Goal: Task Accomplishment & Management: Manage account settings

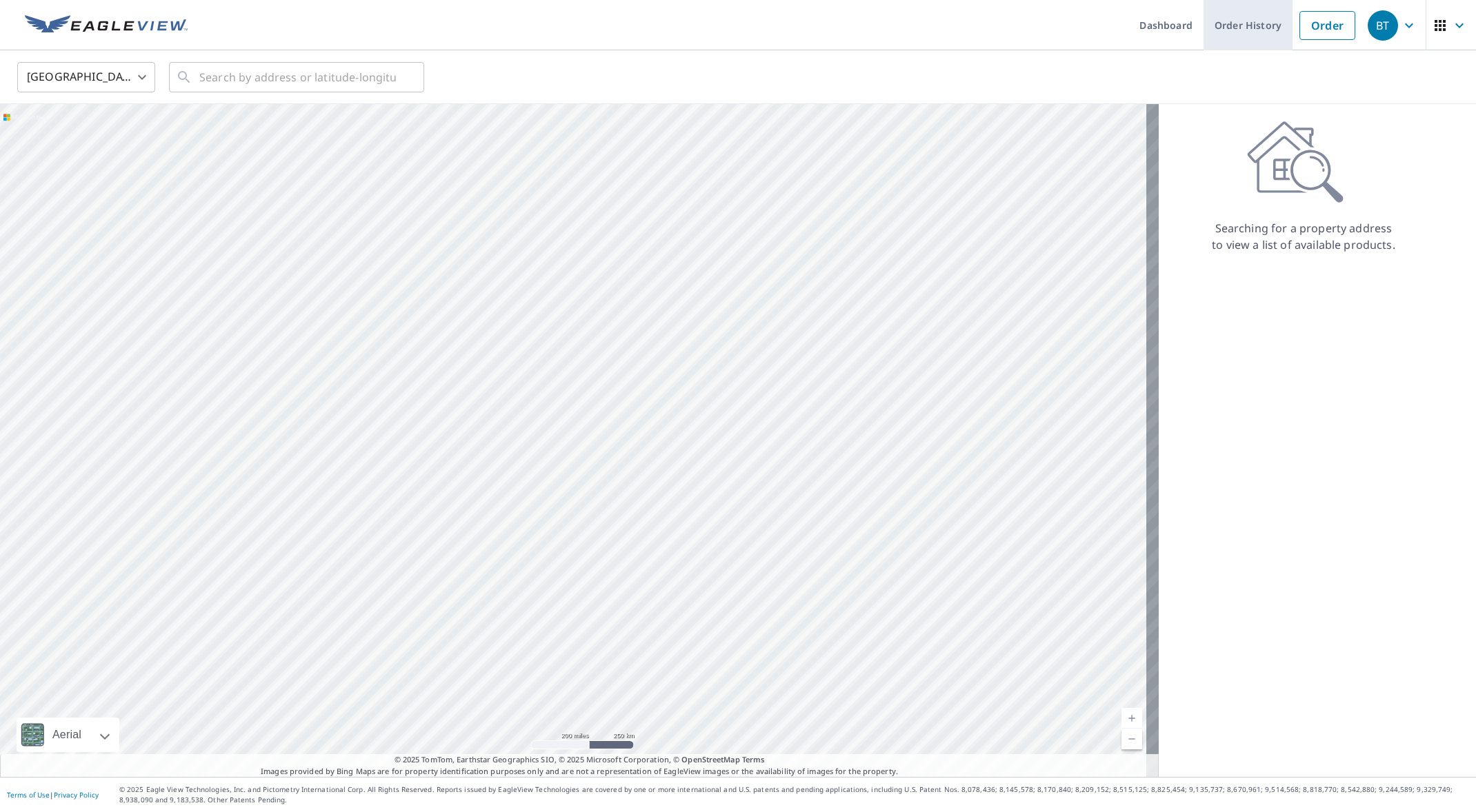
click at [1249, 25] on link "Order History" at bounding box center [1248, 25] width 89 height 50
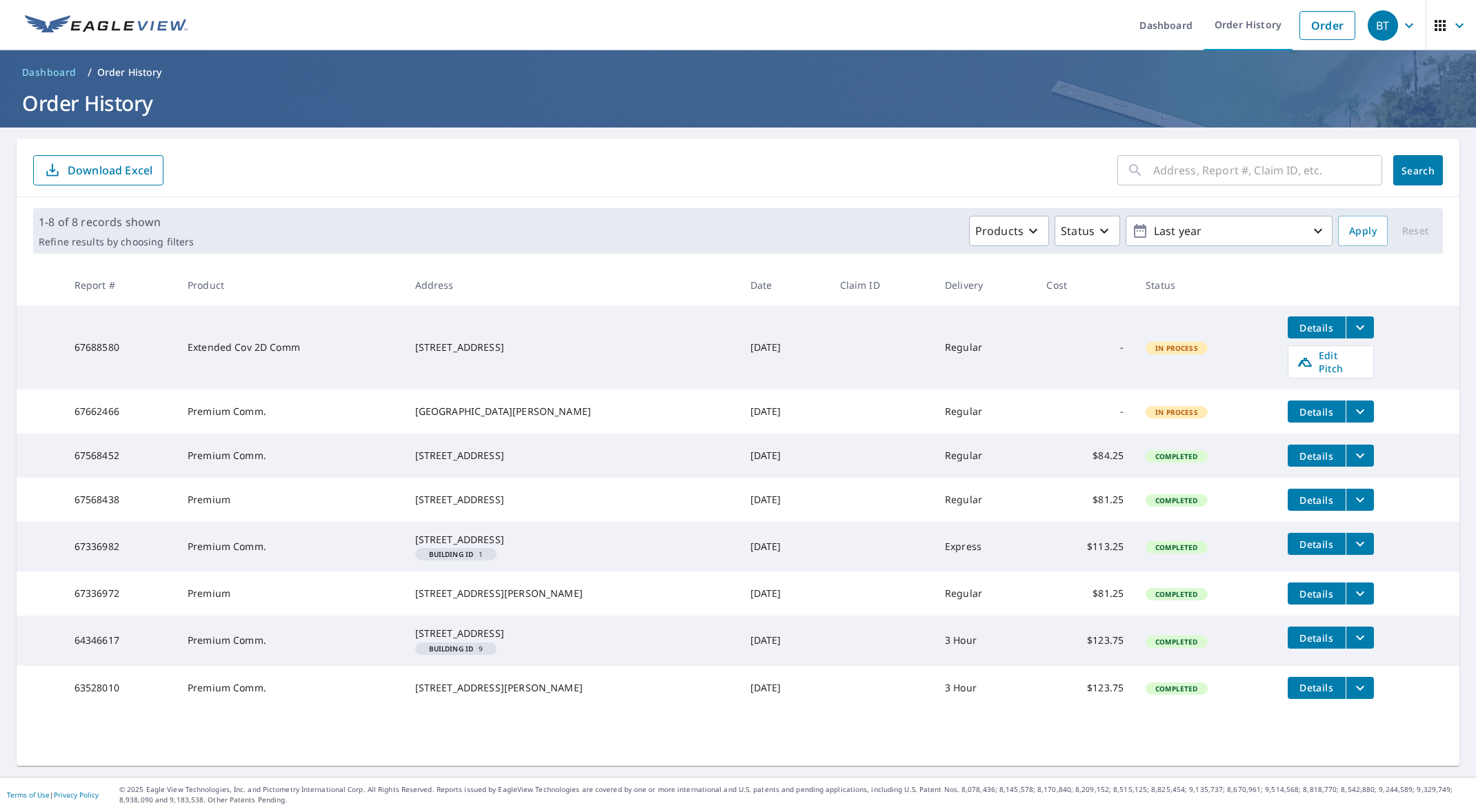
click at [1352, 602] on icon "filesDropdownBtn-67336972" at bounding box center [1360, 594] width 17 height 17
click at [741, 160] on form "​ Search Download Excel" at bounding box center [738, 170] width 1410 height 30
click at [1432, 21] on icon "button" at bounding box center [1440, 26] width 17 height 17
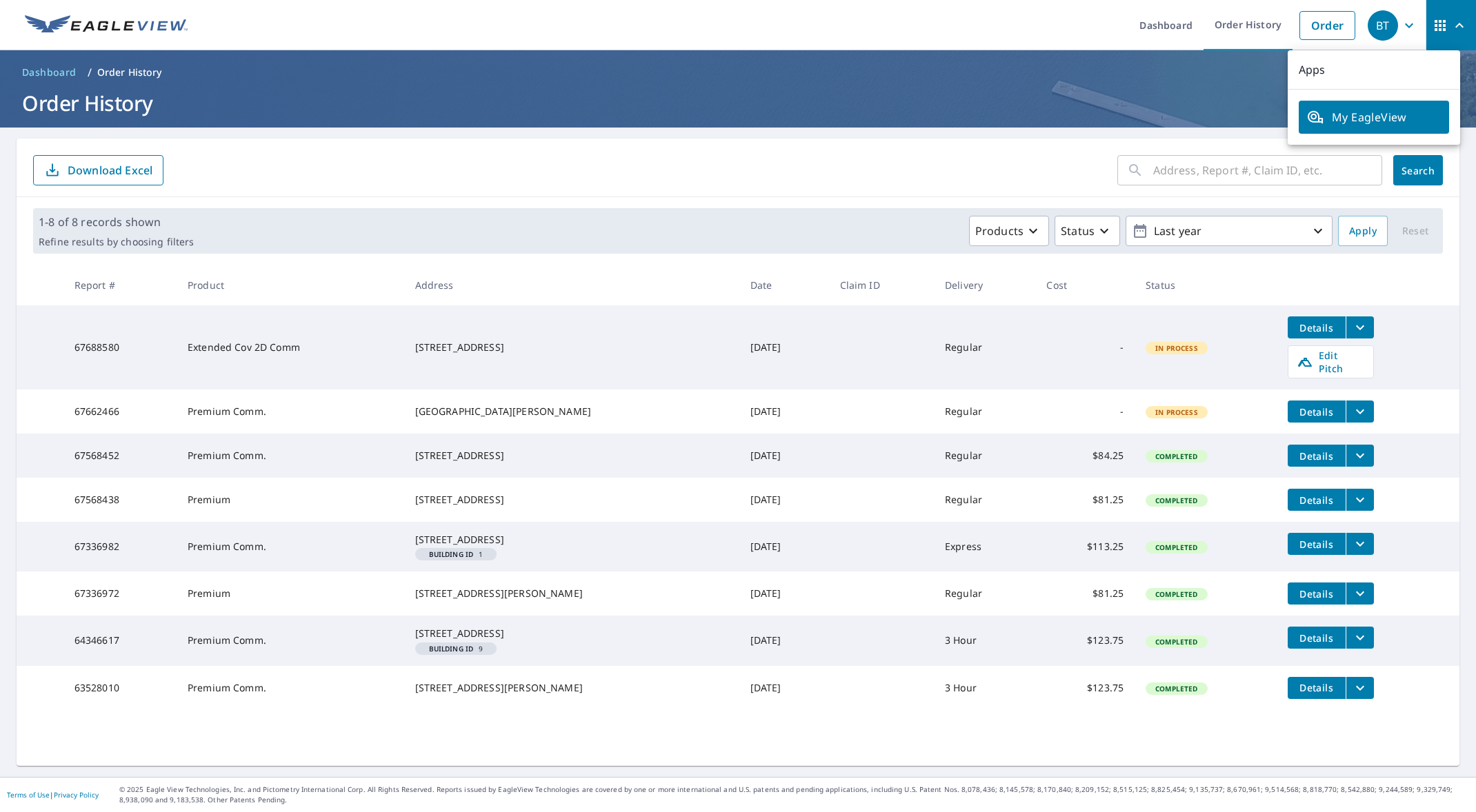
click at [1352, 602] on icon "filesDropdownBtn-67336972" at bounding box center [1360, 594] width 17 height 17
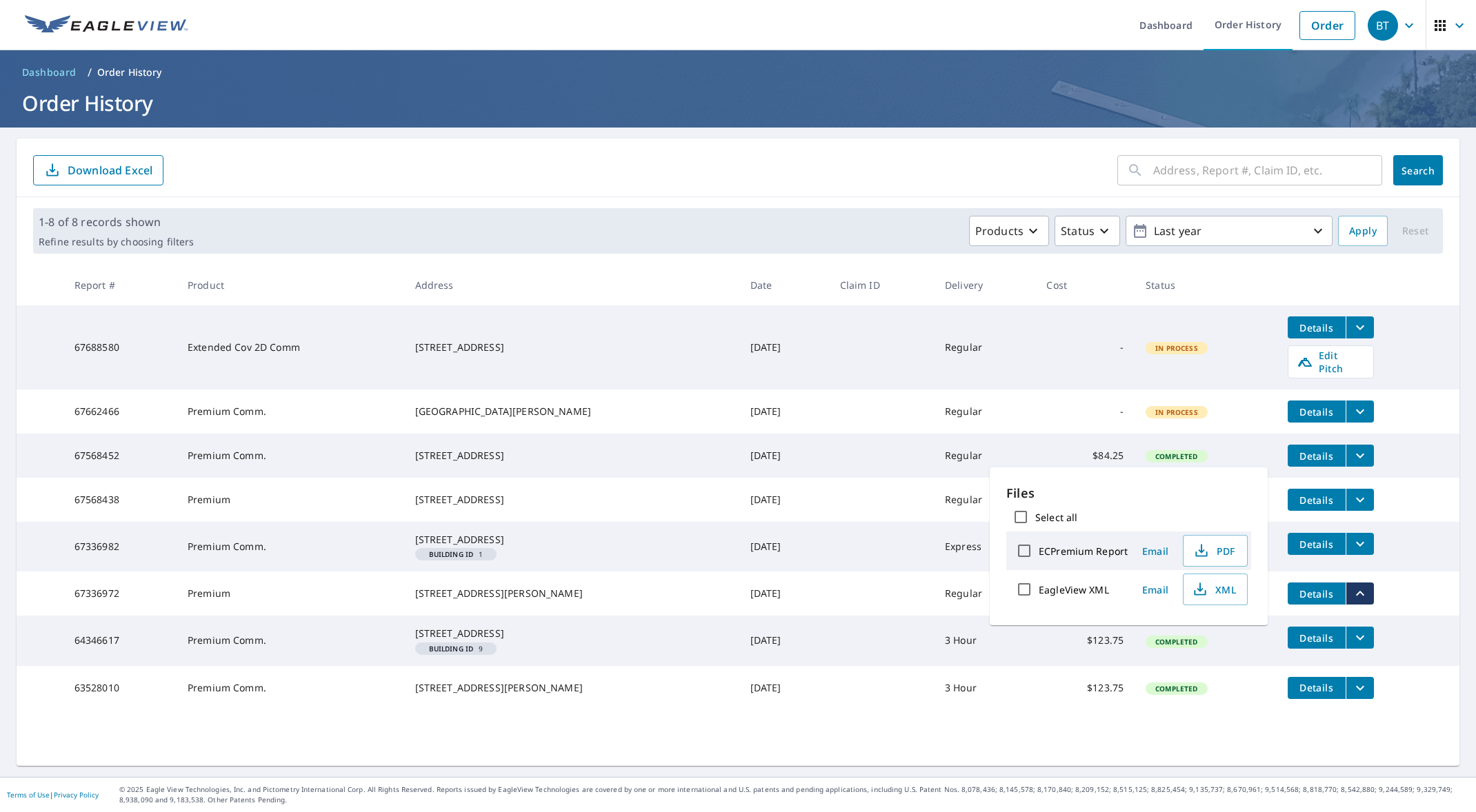
click at [1401, 25] on icon "button" at bounding box center [1409, 26] width 17 height 17
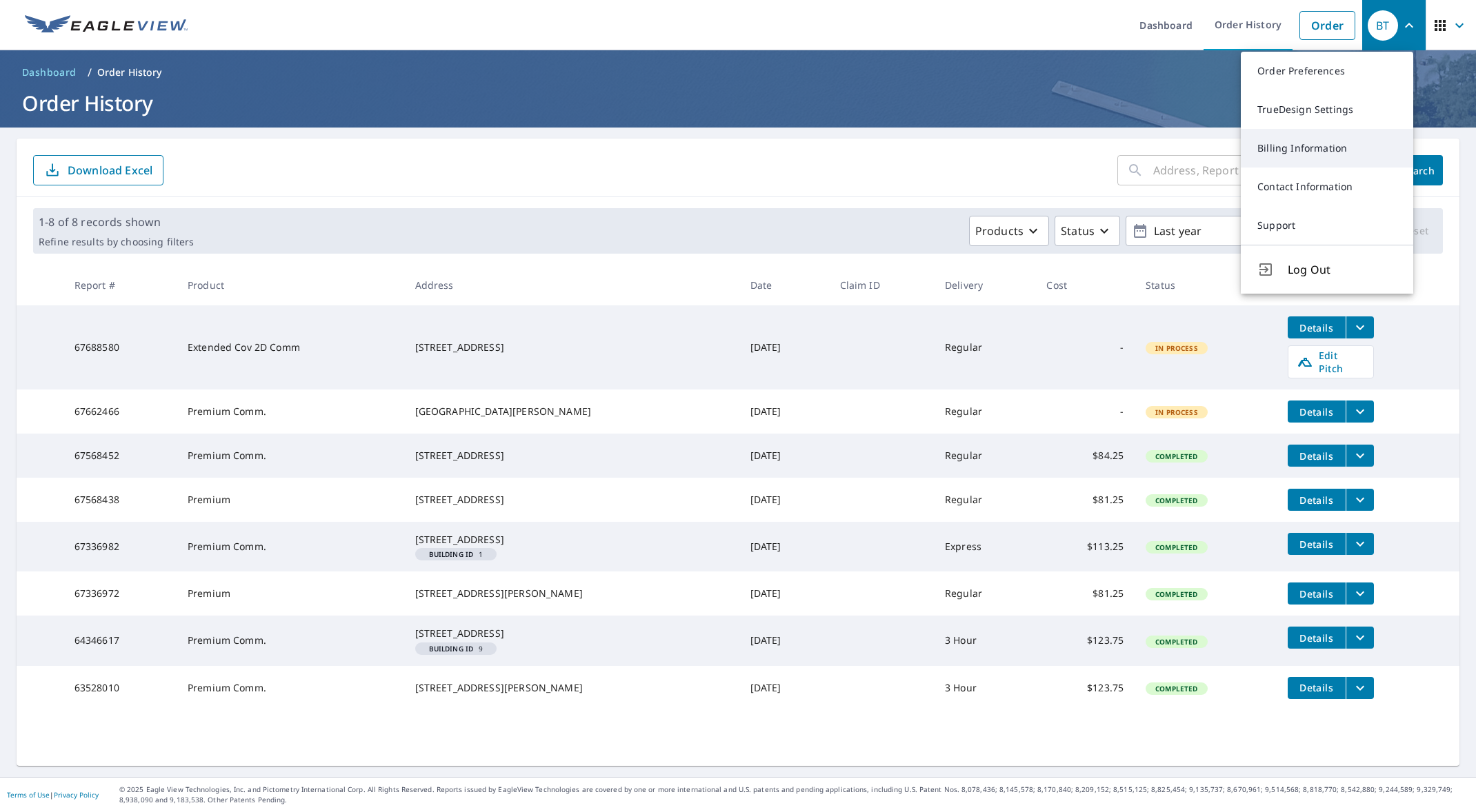
click at [1309, 143] on link "Billing Information" at bounding box center [1327, 148] width 173 height 39
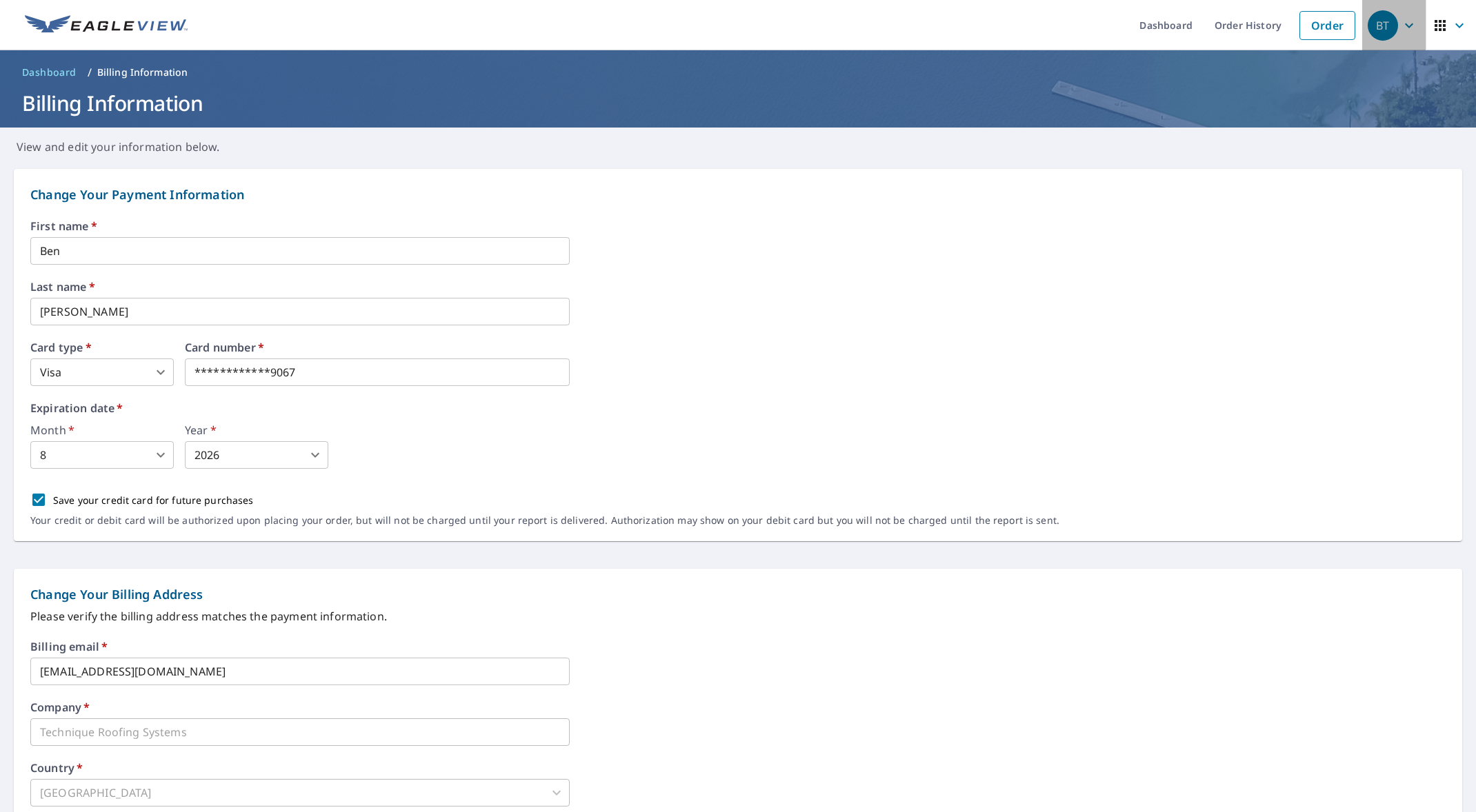
click at [1376, 29] on div "BT" at bounding box center [1383, 26] width 30 height 30
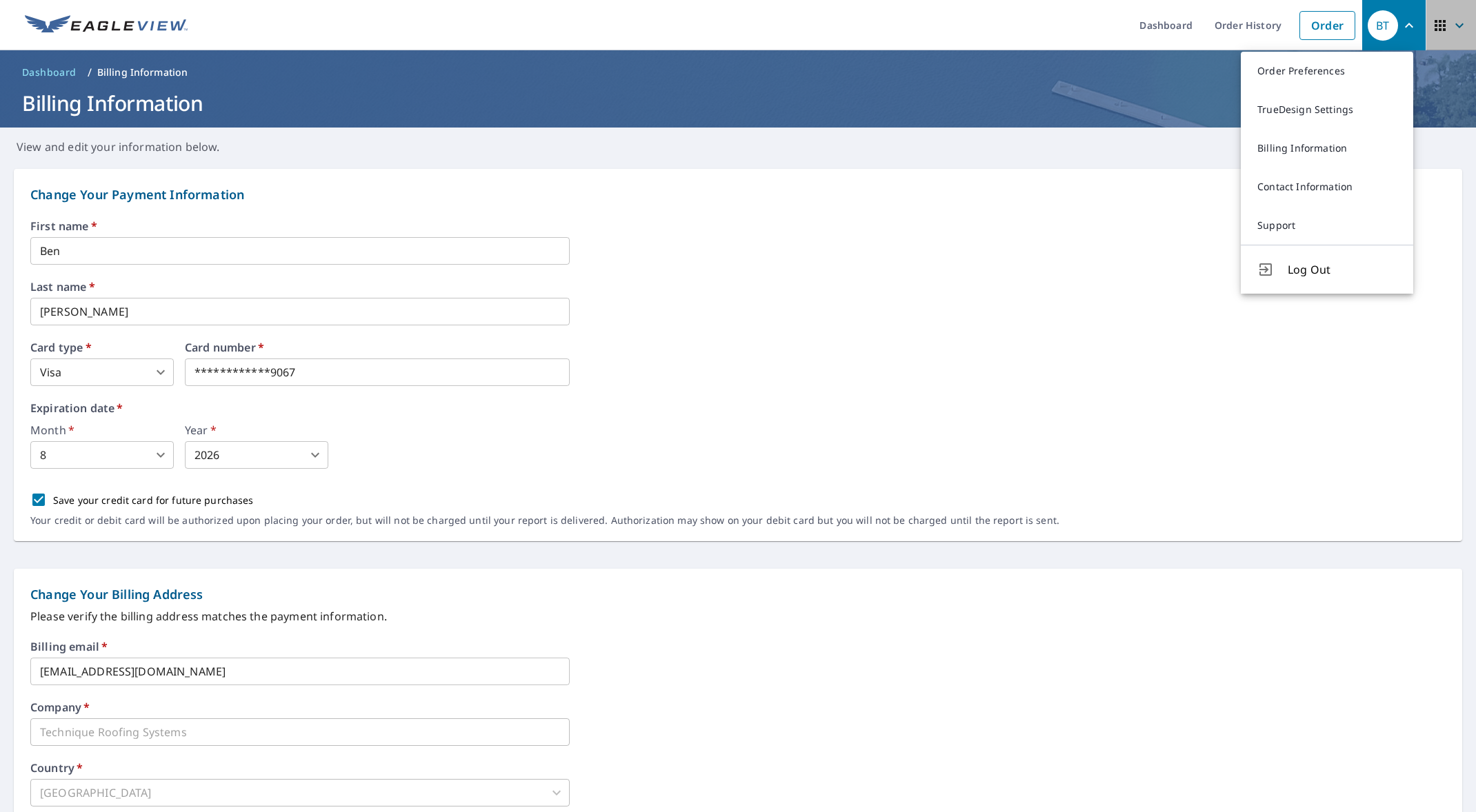
click at [1432, 27] on icon "button" at bounding box center [1440, 26] width 17 height 17
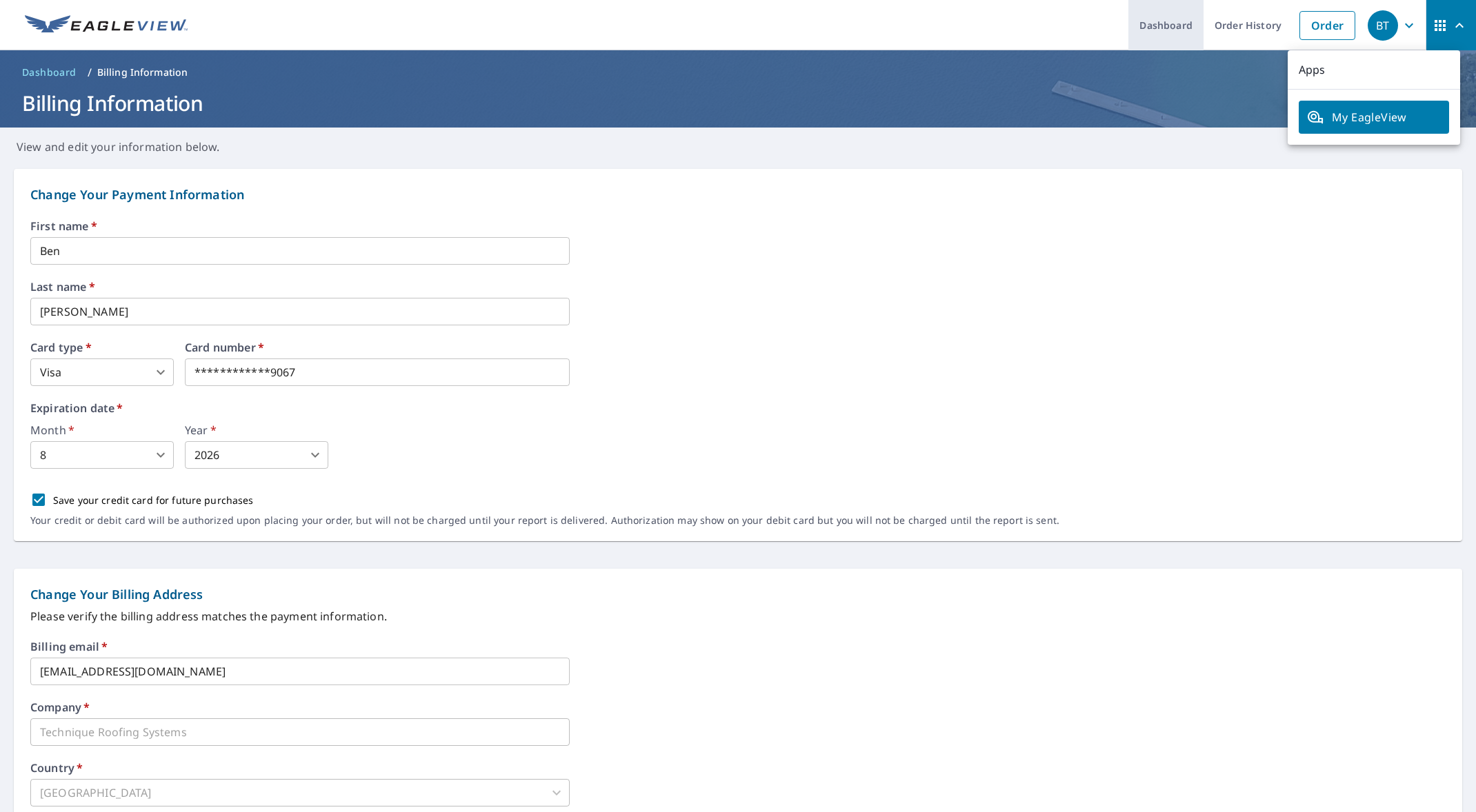
click at [1162, 25] on link "Dashboard" at bounding box center [1166, 25] width 75 height 50
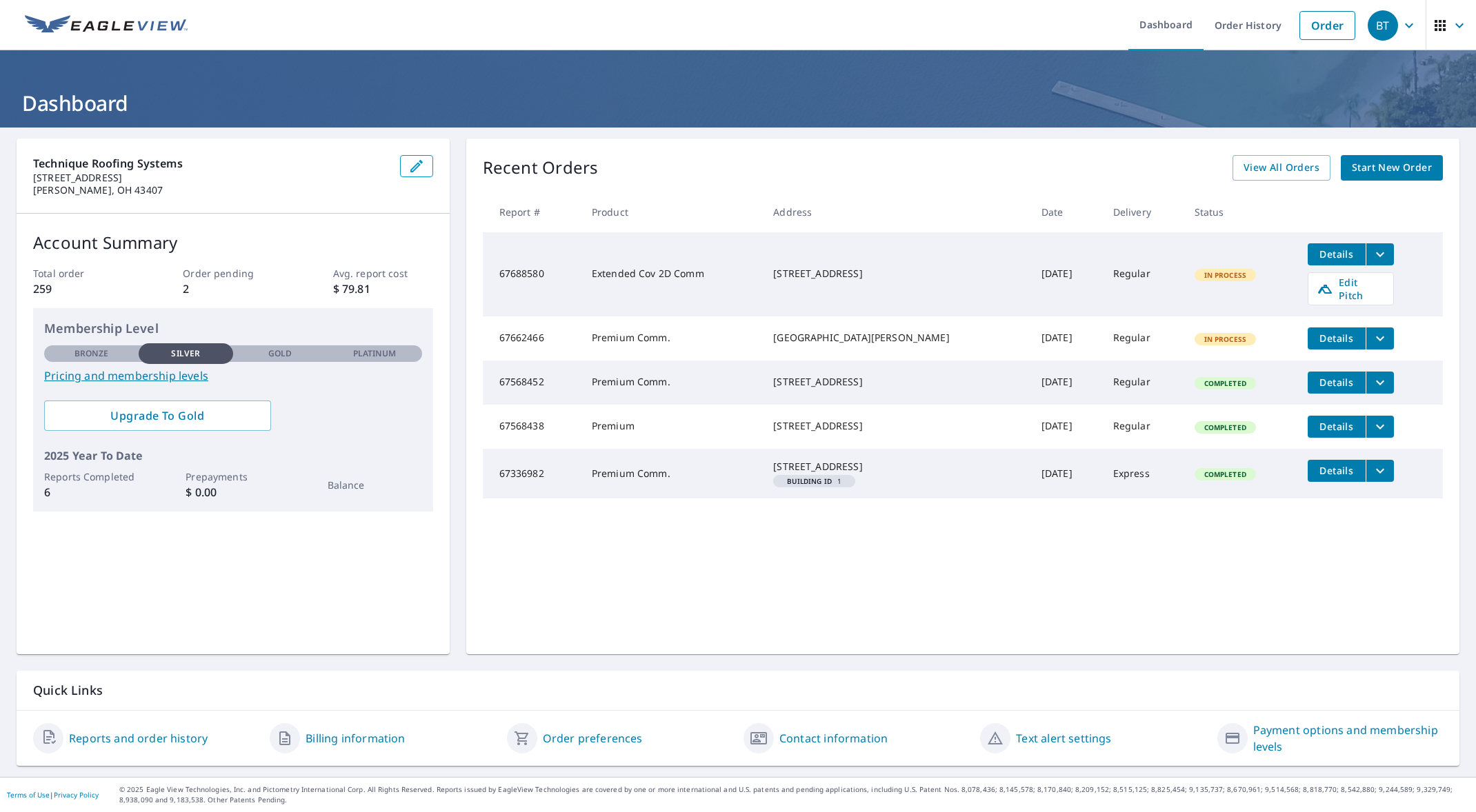
click at [134, 746] on link "Reports and order history" at bounding box center [138, 738] width 138 height 17
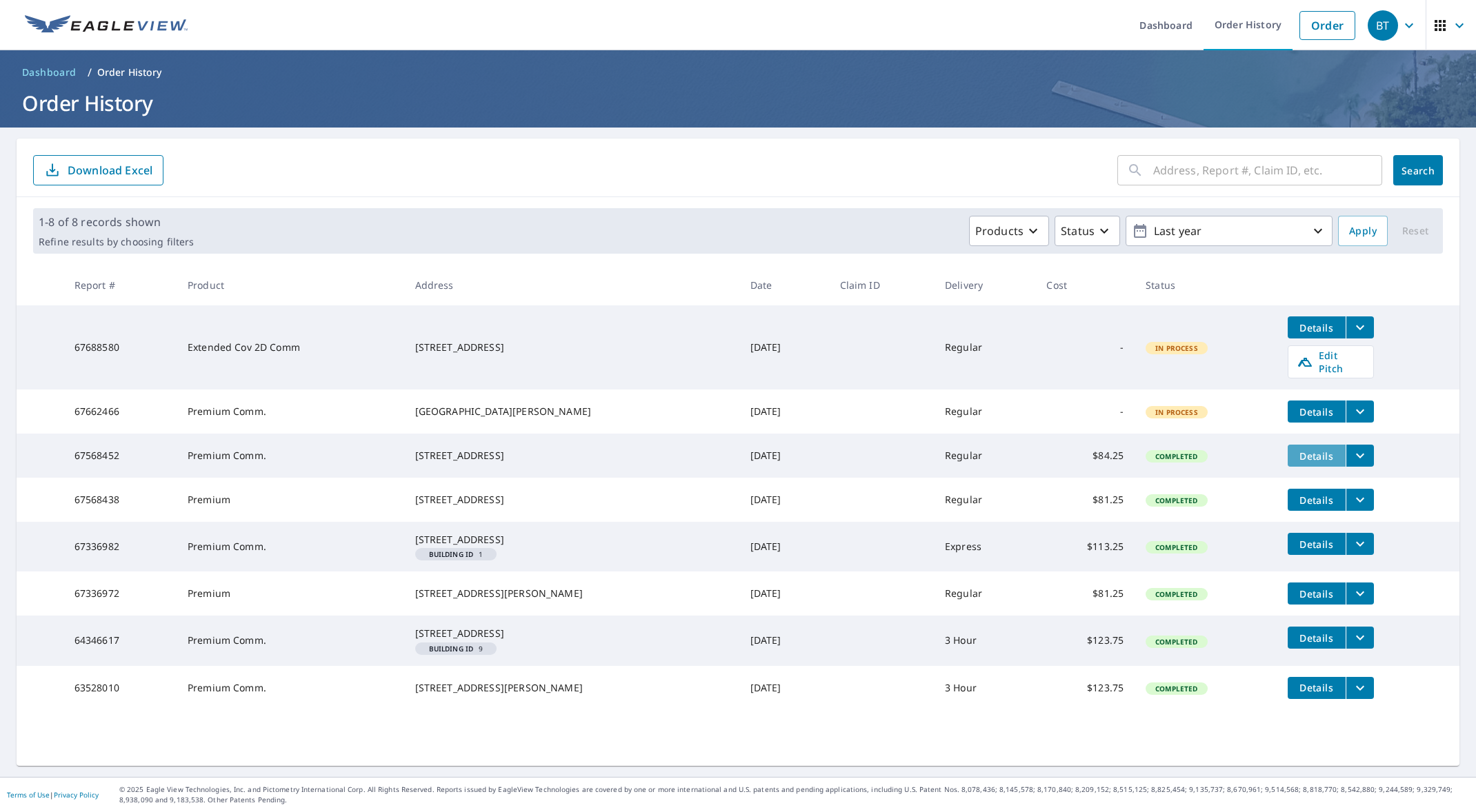
click at [1302, 449] on span "Details" at bounding box center [1316, 455] width 41 height 13
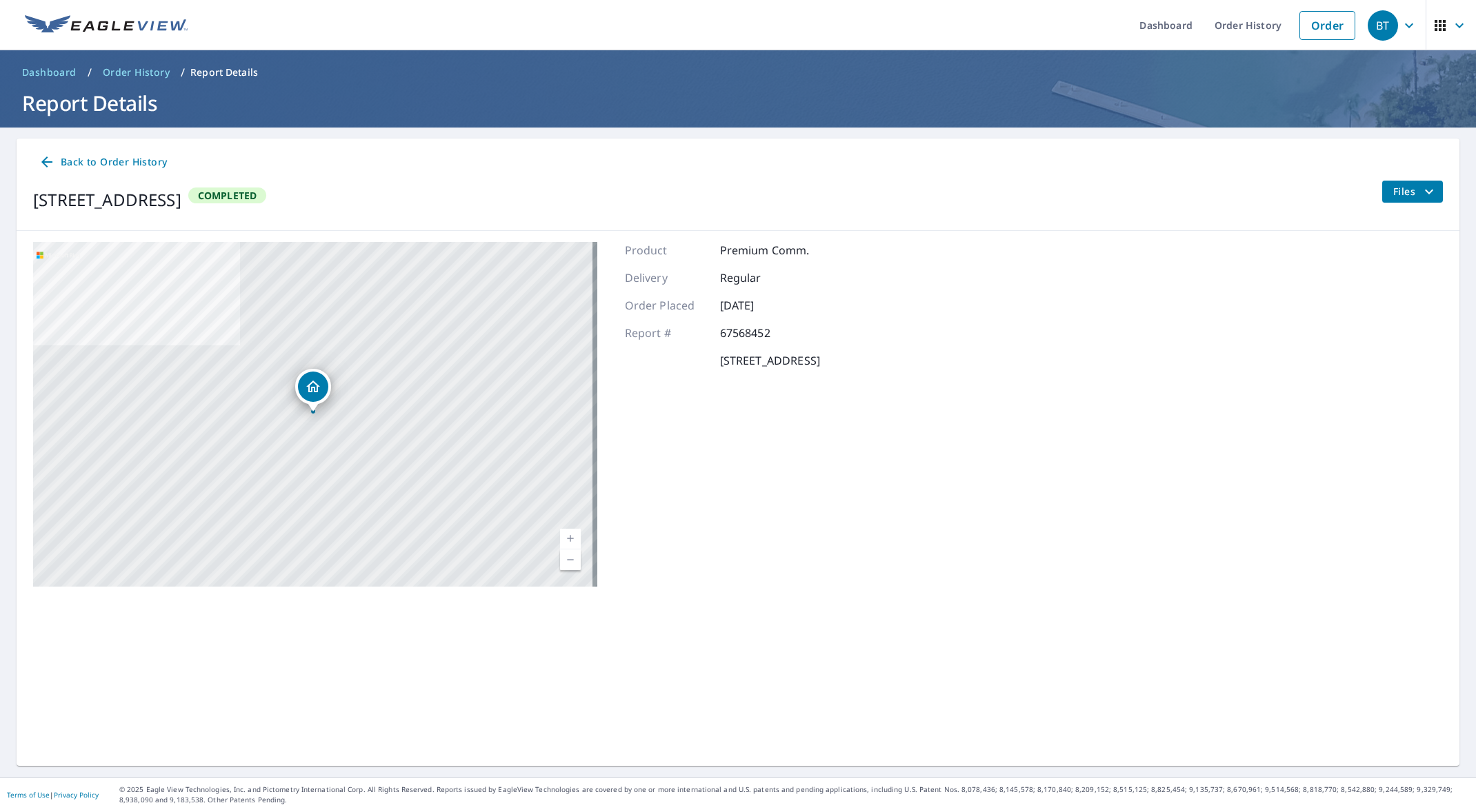
click at [103, 157] on span "Back to Order History" at bounding box center [103, 162] width 129 height 17
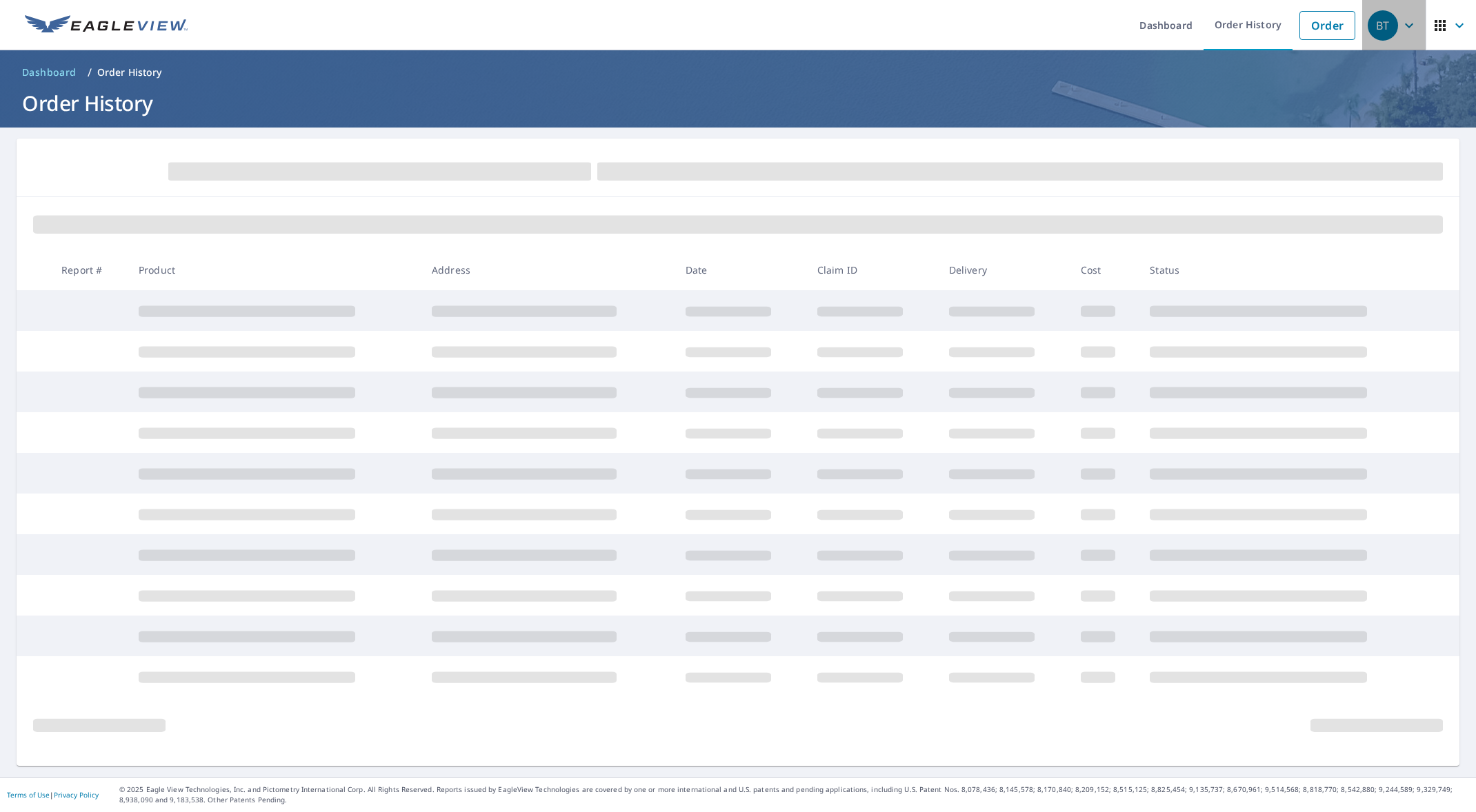
click at [1374, 33] on div "BT" at bounding box center [1383, 26] width 30 height 30
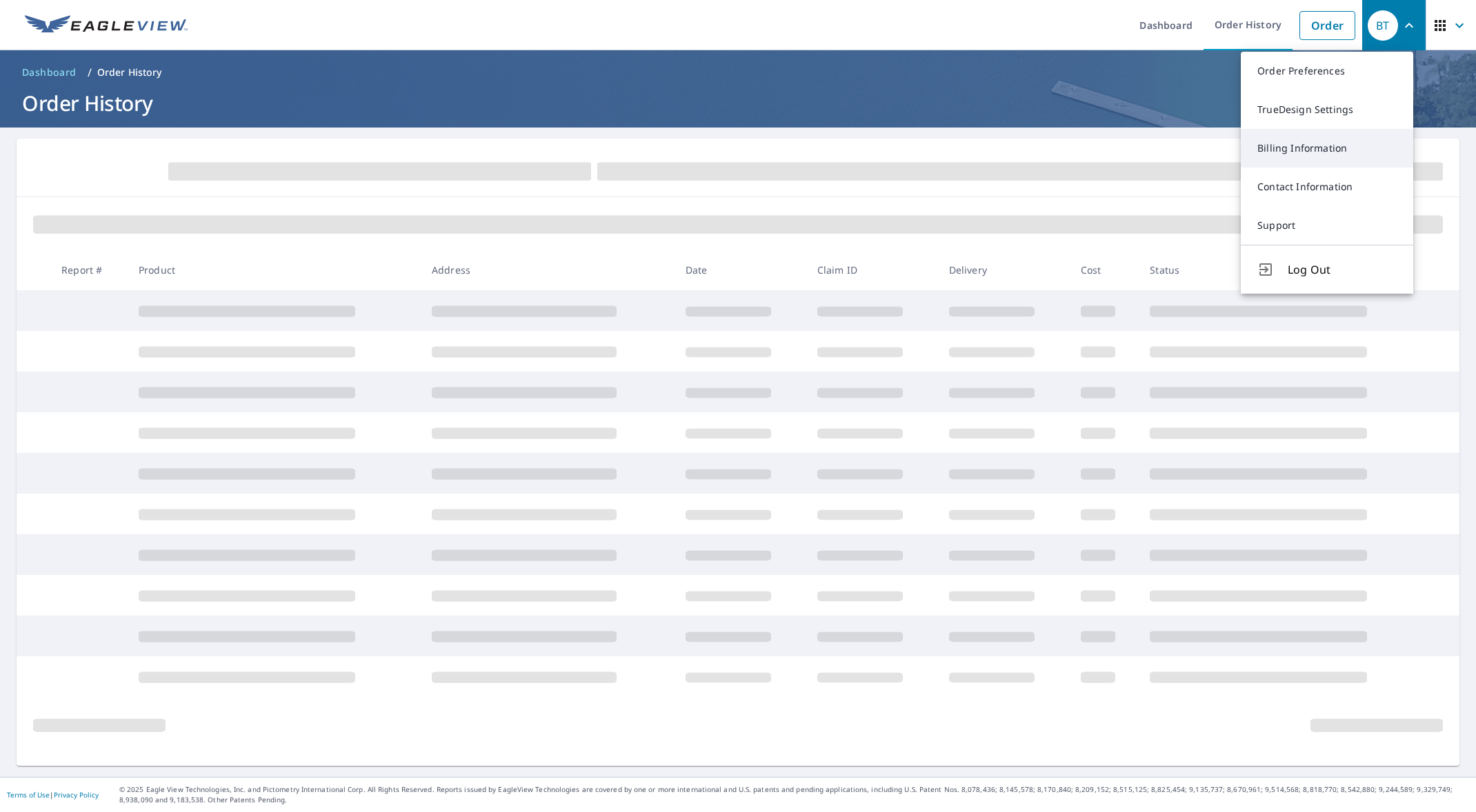
click at [1312, 140] on link "Billing Information" at bounding box center [1327, 148] width 173 height 39
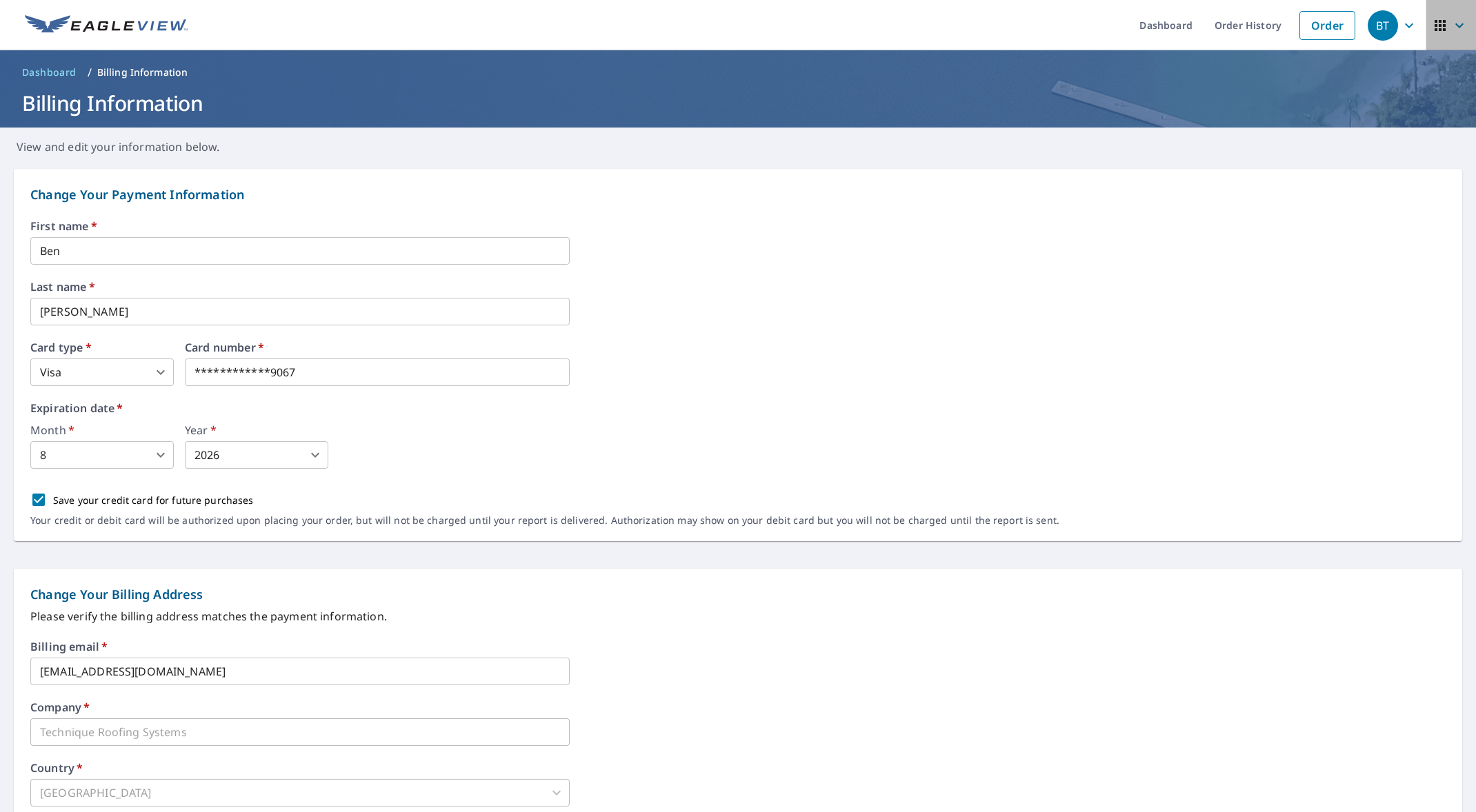
click at [1456, 21] on span "button" at bounding box center [1451, 26] width 39 height 33
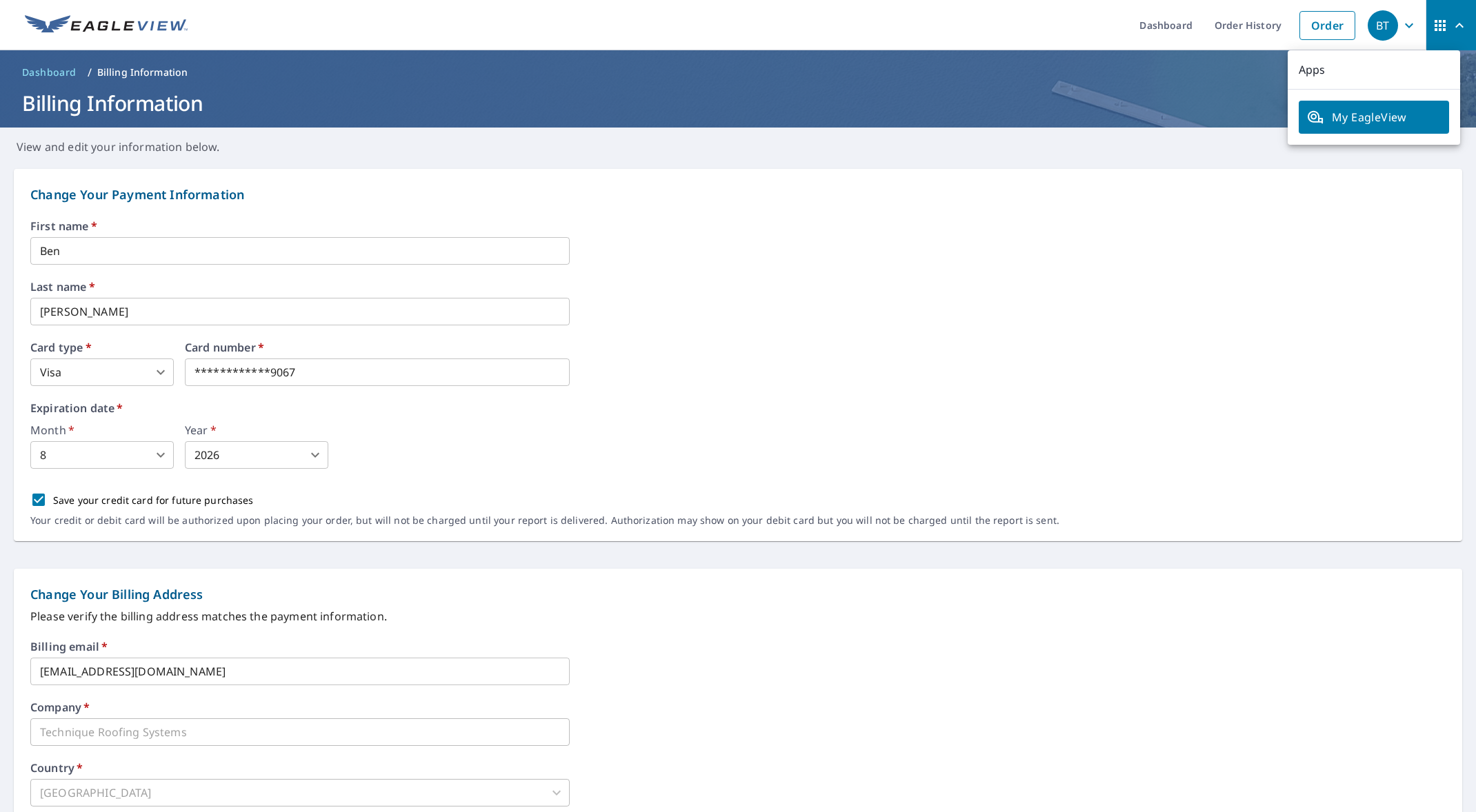
click at [1368, 33] on div "BT" at bounding box center [1383, 26] width 30 height 30
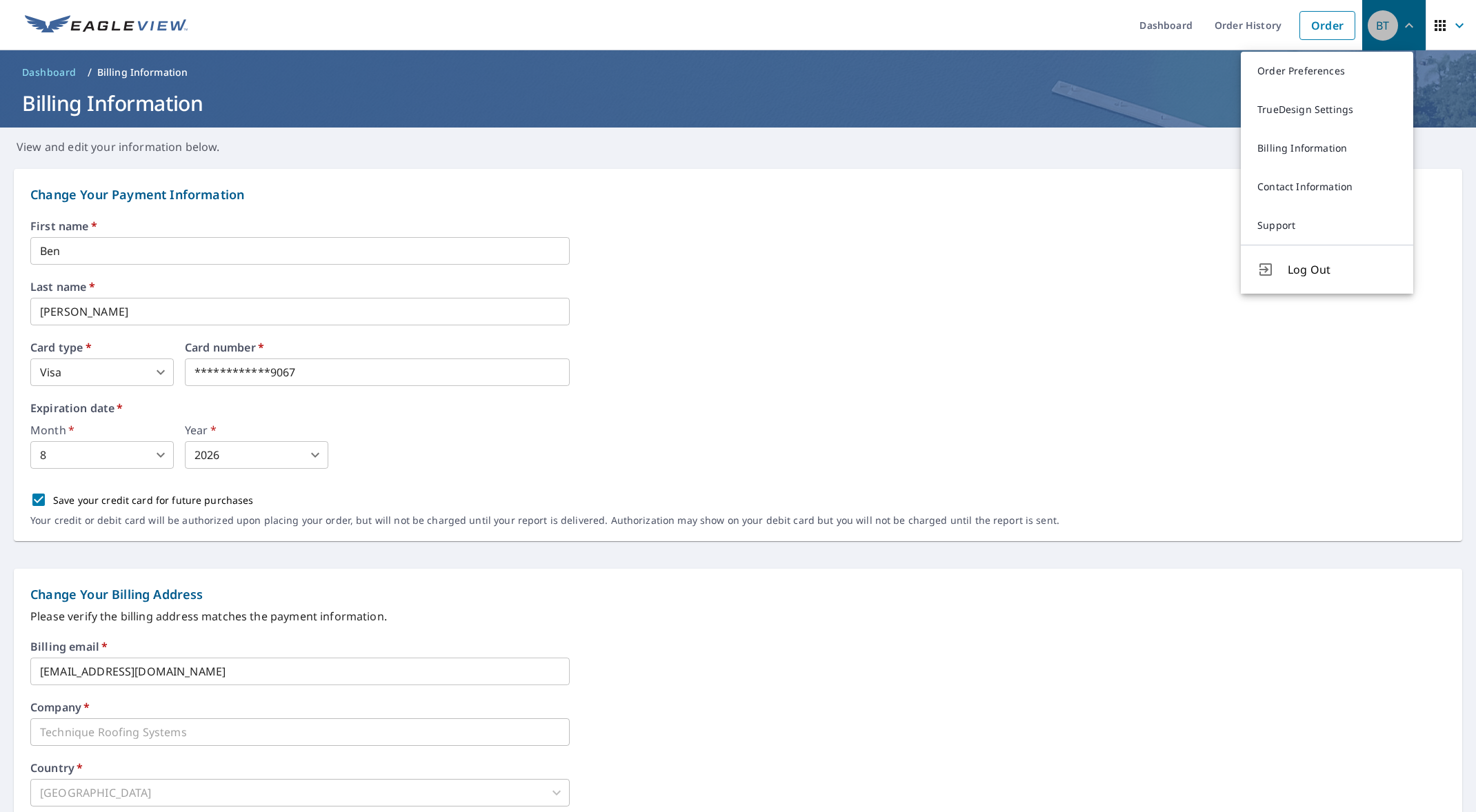
click at [1368, 34] on div "BT" at bounding box center [1383, 26] width 30 height 30
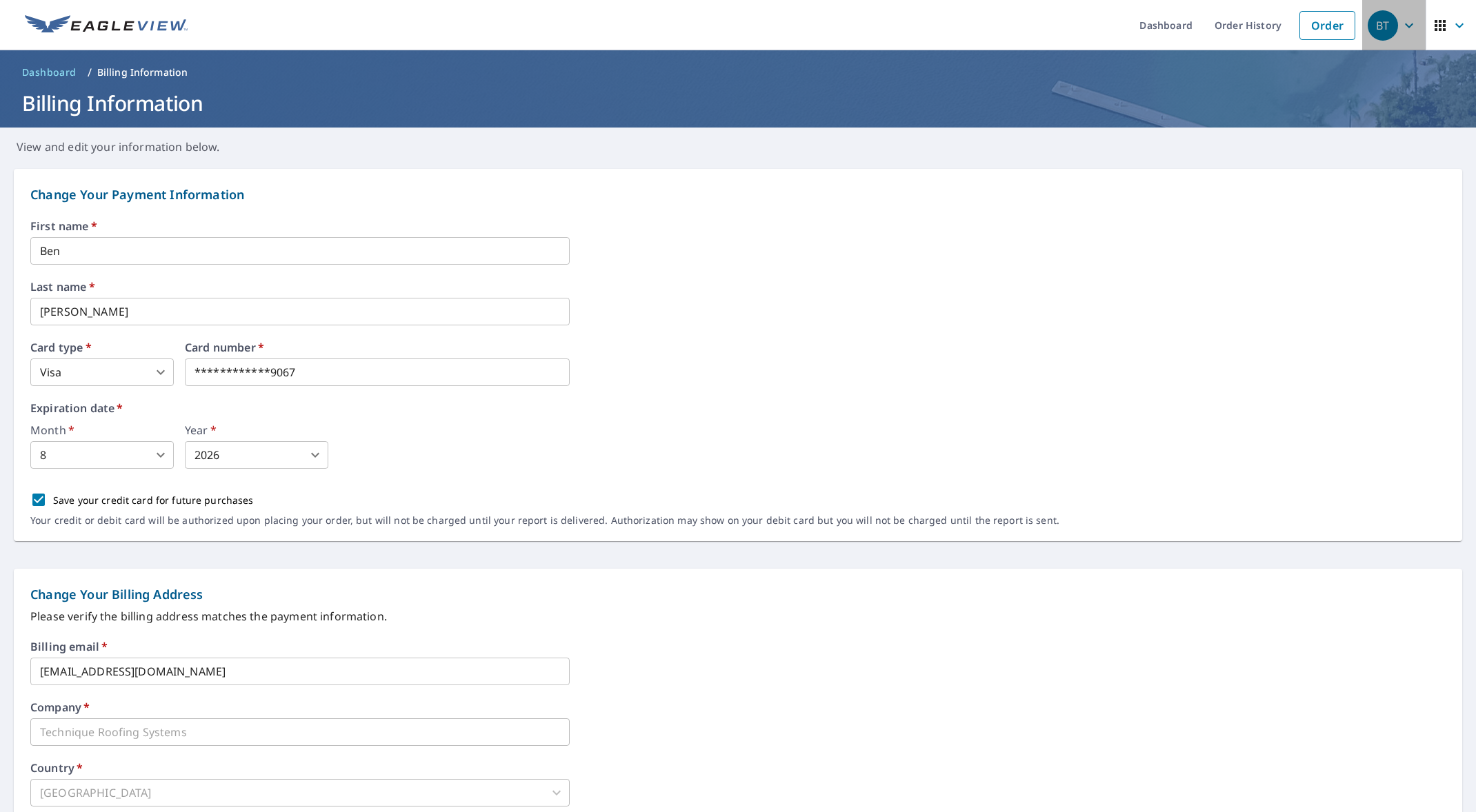
click at [1368, 34] on div "BT" at bounding box center [1383, 26] width 30 height 30
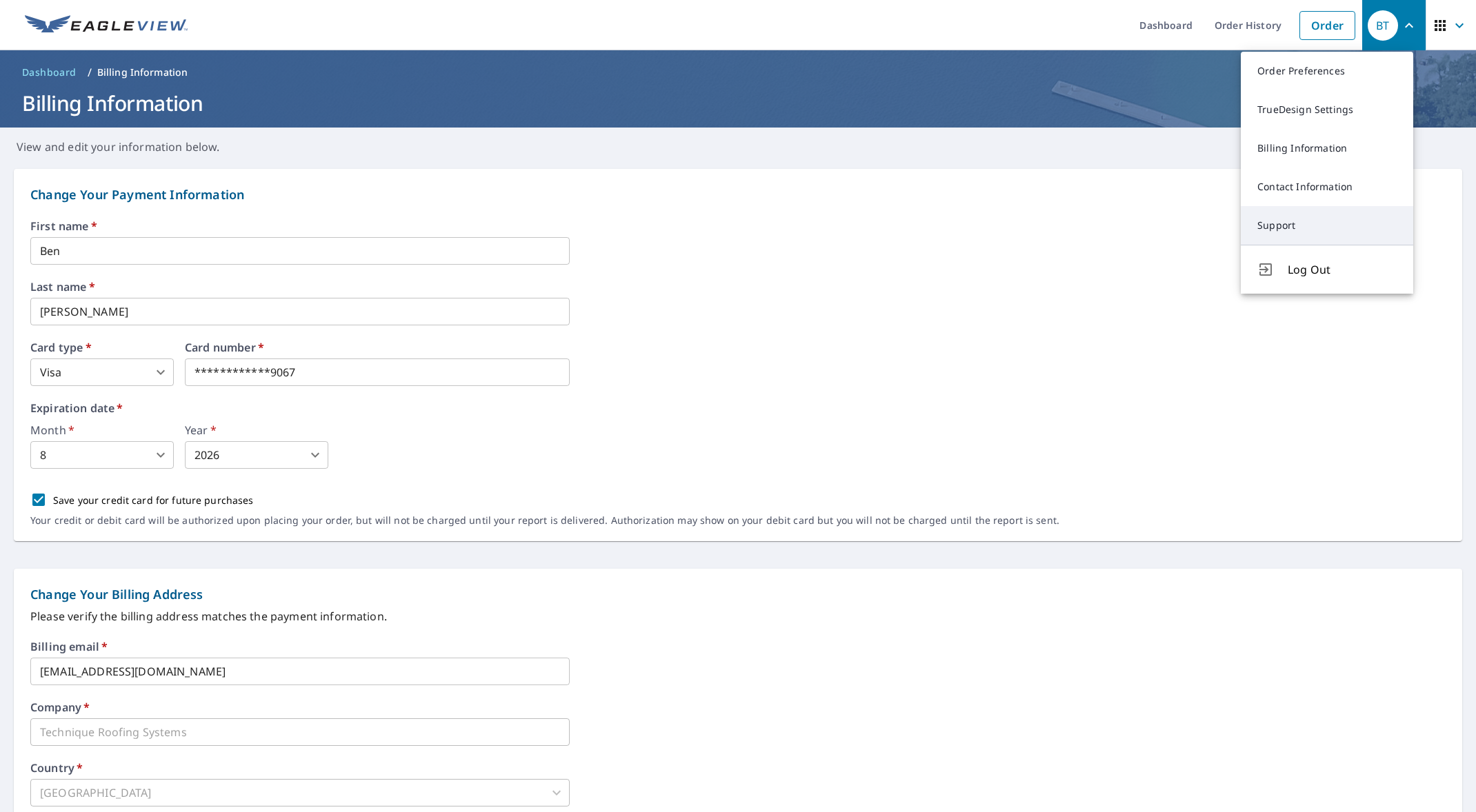
click at [1295, 227] on link "Support" at bounding box center [1327, 225] width 173 height 39
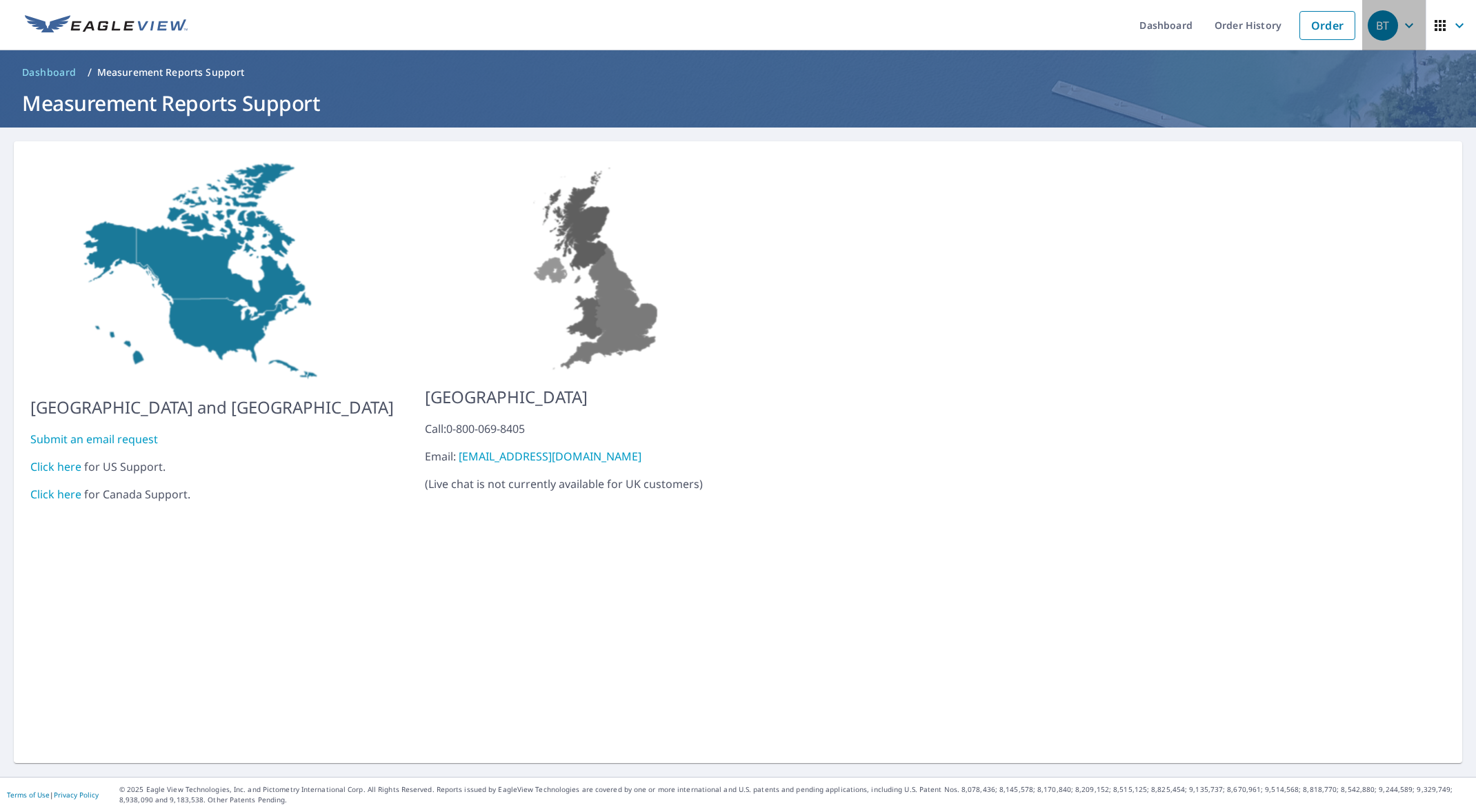
click at [1376, 13] on div "BT" at bounding box center [1383, 26] width 30 height 30
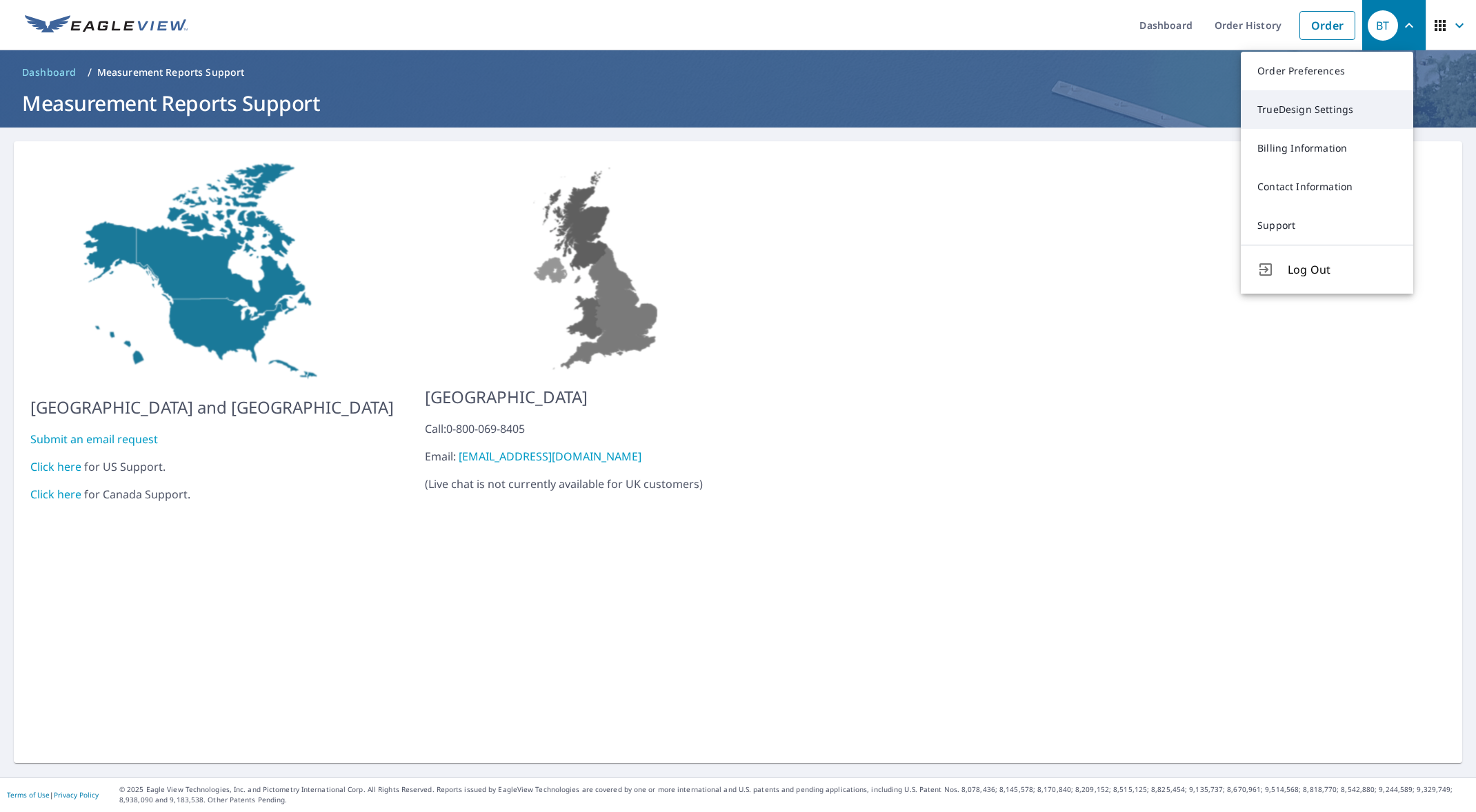
click at [1286, 120] on link "TrueDesign Settings" at bounding box center [1327, 109] width 173 height 39
